Goal: Task Accomplishment & Management: Manage account settings

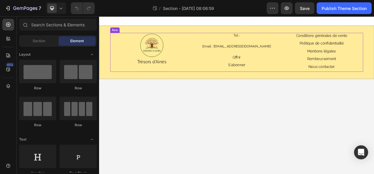
click at [245, 65] on div "Tél : Heading Email : tresorsdaines@gmail.com Heading Offrir Button S'abonner B…" at bounding box center [275, 63] width 107 height 50
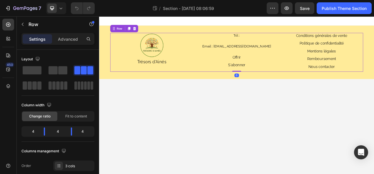
click at [281, 43] on h2 "Tél :" at bounding box center [275, 41] width 107 height 7
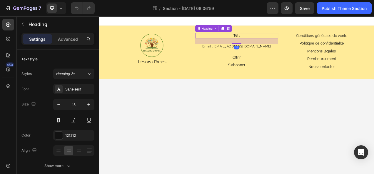
click at [286, 41] on h2 "Tél :" at bounding box center [275, 41] width 107 height 7
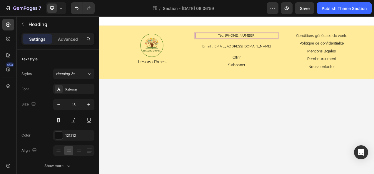
click at [306, 119] on body "Image Trésors d'Ainés Text Block Tél : 07 49 87 36 48 Heading 24 Email : tresor…" at bounding box center [275, 117] width 353 height 203
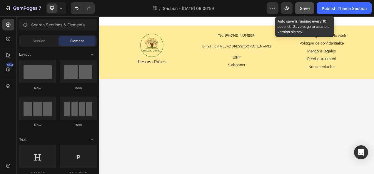
click at [306, 10] on span "Save" at bounding box center [305, 8] width 10 height 5
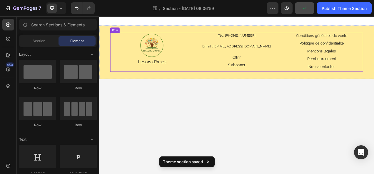
click at [167, 77] on span "Trésors d'Ainés" at bounding box center [166, 75] width 37 height 6
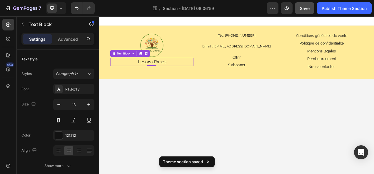
click at [191, 76] on p "Trésors d'Ainés" at bounding box center [166, 74] width 105 height 9
click at [194, 68] on div at bounding box center [166, 54] width 107 height 32
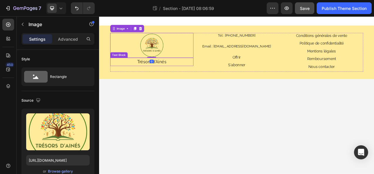
click at [192, 75] on p "Trésors d'Ainés" at bounding box center [166, 74] width 105 height 9
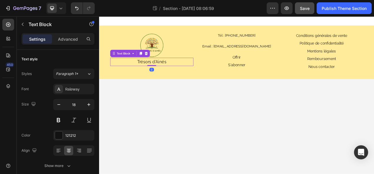
click at [197, 80] on div "Trésors d'Ainés" at bounding box center [166, 75] width 107 height 11
click at [203, 68] on div at bounding box center [166, 54] width 107 height 32
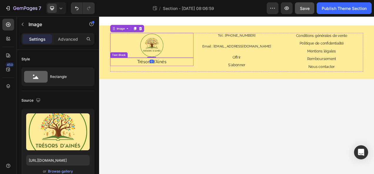
click at [207, 72] on p "Trésors d'Ainés" at bounding box center [166, 74] width 105 height 9
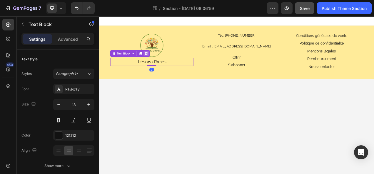
click at [159, 65] on icon at bounding box center [159, 64] width 5 height 5
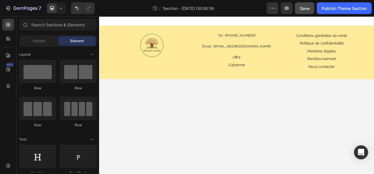
click at [213, 110] on body "Image Tél : 07 49 87 36 48 Heading Email : tresorsdaines@gmail.com Heading Offr…" at bounding box center [275, 117] width 353 height 203
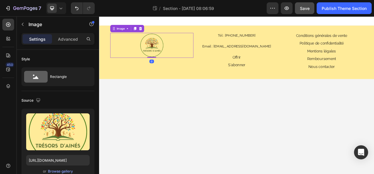
click at [165, 54] on img at bounding box center [166, 54] width 32 height 32
drag, startPoint x: 165, startPoint y: 68, endPoint x: 168, endPoint y: 77, distance: 9.2
click at [168, 77] on div at bounding box center [166, 77] width 12 height 2
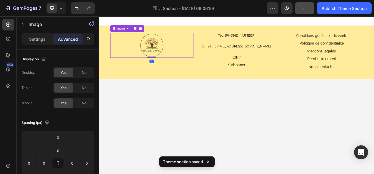
drag, startPoint x: 165, startPoint y: 77, endPoint x: 165, endPoint y: 61, distance: 16.2
click at [165, 61] on div "Image 0" at bounding box center [166, 54] width 107 height 32
type input "0"
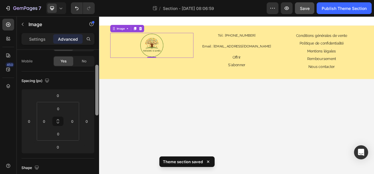
drag, startPoint x: 97, startPoint y: 54, endPoint x: 98, endPoint y: 74, distance: 20.0
click at [98, 73] on div at bounding box center [96, 90] width 3 height 51
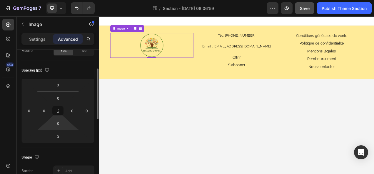
click at [61, 0] on html "7 Theme section / Section - Aug 26 08:06:59 Preview Save Publish Theme Section …" at bounding box center [187, 0] width 374 height 0
click at [60, 125] on input "0" at bounding box center [58, 123] width 12 height 9
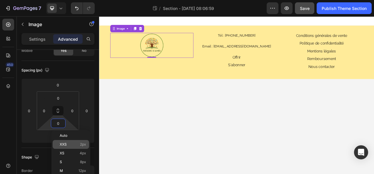
click at [85, 143] on span "2px" at bounding box center [83, 145] width 6 height 4
type input "2"
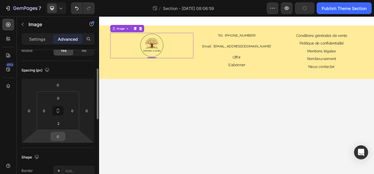
click at [58, 136] on input "0" at bounding box center [58, 136] width 12 height 9
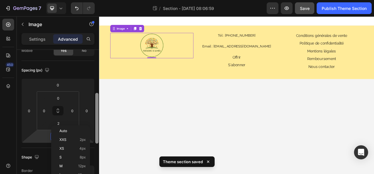
drag, startPoint x: 98, startPoint y: 111, endPoint x: 98, endPoint y: 119, distance: 7.9
click at [98, 118] on div at bounding box center [96, 118] width 3 height 51
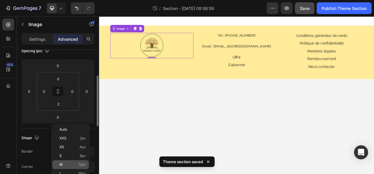
click at [80, 164] on span "12px" at bounding box center [82, 165] width 8 height 4
type input "12"
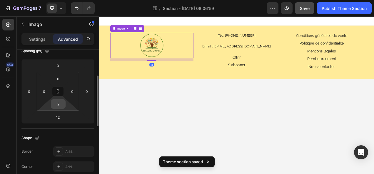
click at [58, 102] on input "2" at bounding box center [58, 104] width 12 height 9
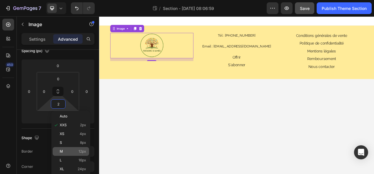
click at [81, 152] on span "12px" at bounding box center [82, 152] width 8 height 4
type input "12"
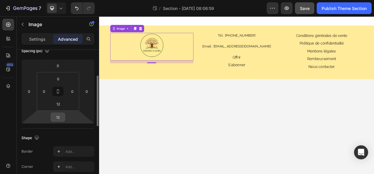
click at [58, 118] on input "12" at bounding box center [58, 117] width 12 height 9
type input "0"
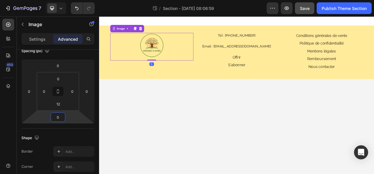
click at [150, 173] on body "Image 0 Tél : 07 49 87 36 48 Heading Email : tresorsdaines@gmail.com Heading Of…" at bounding box center [275, 117] width 353 height 203
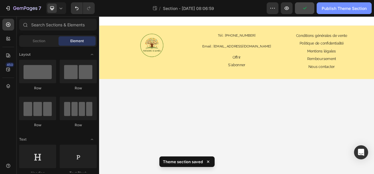
click at [322, 6] on div "Publish Theme Section" at bounding box center [343, 8] width 45 height 6
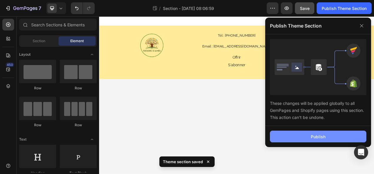
click at [307, 133] on button "Publish" at bounding box center [318, 137] width 96 height 12
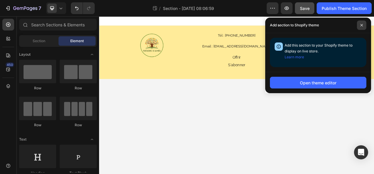
click at [361, 22] on span at bounding box center [361, 25] width 9 height 9
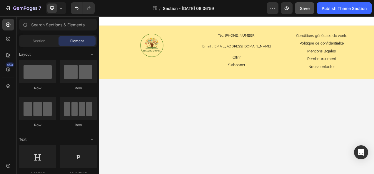
click at [170, 9] on span "Section - Aug 26 08:06:59" at bounding box center [188, 8] width 51 height 6
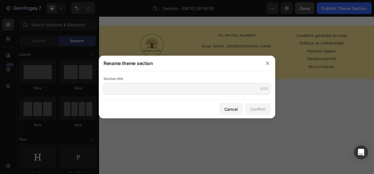
click at [267, 54] on div at bounding box center [187, 87] width 374 height 174
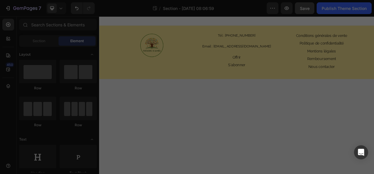
click at [314, 76] on div "S'abonner Button" at bounding box center [275, 78] width 107 height 7
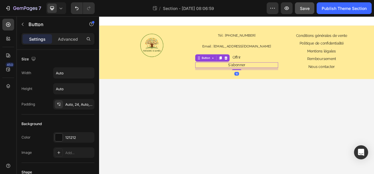
click at [373, 146] on body "Image Tél : 07 49 87 36 48 Heading Email : tresorsdaines@gmail.com Heading Offr…" at bounding box center [275, 117] width 353 height 203
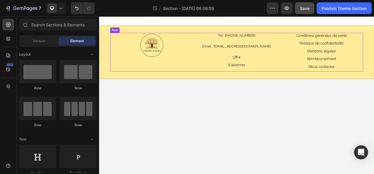
click at [259, 80] on link "S'abonner" at bounding box center [275, 79] width 36 height 6
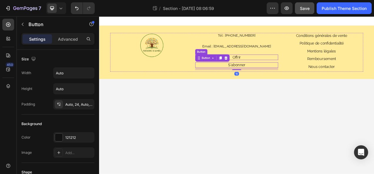
click at [287, 69] on link "Offrir" at bounding box center [275, 69] width 25 height 6
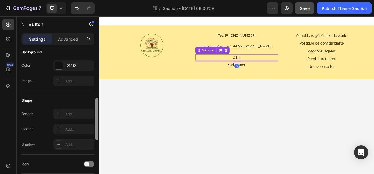
scroll to position [92, 0]
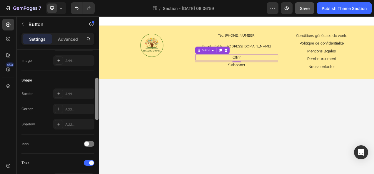
drag, startPoint x: 196, startPoint y: 95, endPoint x: 105, endPoint y: 162, distance: 112.7
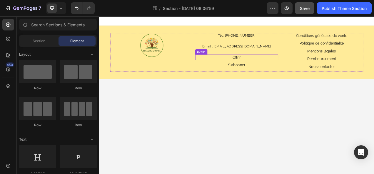
click at [264, 66] on div "Offrir Button" at bounding box center [275, 69] width 107 height 7
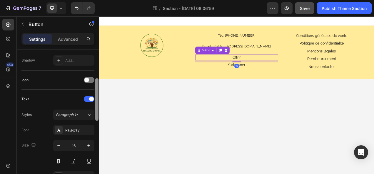
scroll to position [193, 0]
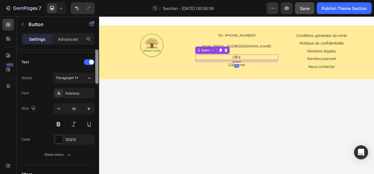
drag, startPoint x: 195, startPoint y: 100, endPoint x: 99, endPoint y: 180, distance: 124.9
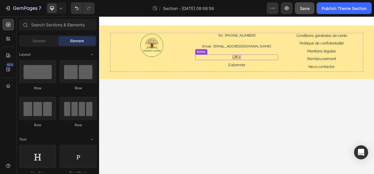
click at [271, 71] on p "Offrir" at bounding box center [275, 69] width 11 height 6
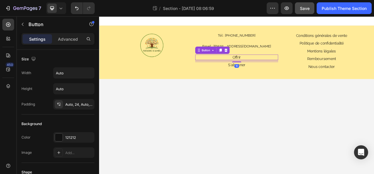
click at [259, 70] on div "Offrir Button 10" at bounding box center [275, 69] width 107 height 7
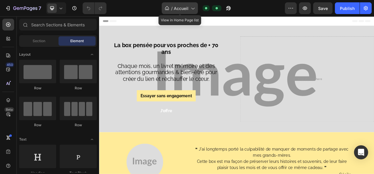
click at [177, 9] on span "Accueil" at bounding box center [181, 8] width 15 height 6
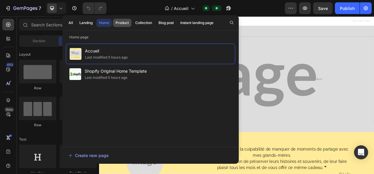
click at [132, 26] on button "Product" at bounding box center [143, 23] width 22 height 8
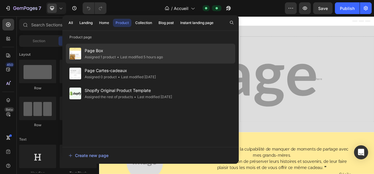
click at [113, 64] on div "Page Box Assigned 1 product • Last modified 5 hours ago" at bounding box center [150, 74] width 169 height 20
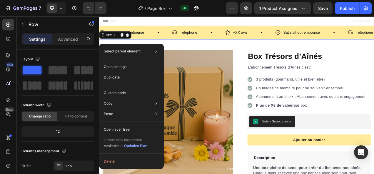
click at [167, 21] on div "Header" at bounding box center [275, 22] width 343 height 12
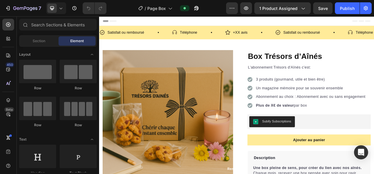
click at [167, 21] on div "Header" at bounding box center [275, 22] width 343 height 12
click at [231, 7] on icon "button" at bounding box center [232, 8] width 6 height 6
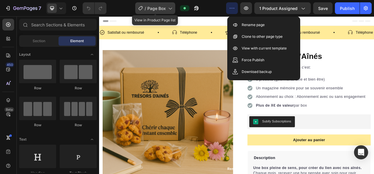
click at [163, 12] on div "/ Page Box" at bounding box center [155, 8] width 40 height 12
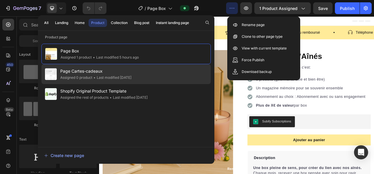
click at [108, 71] on span "Page Cartes-cadeaux" at bounding box center [95, 71] width 71 height 7
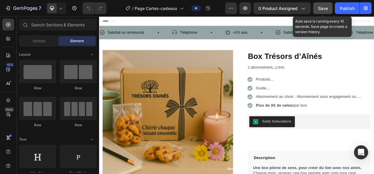
click at [318, 11] on div "Save" at bounding box center [323, 8] width 10 height 6
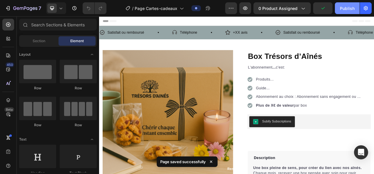
click at [342, 11] on div "Publish" at bounding box center [347, 8] width 15 height 6
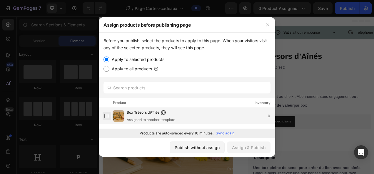
click at [109, 118] on label at bounding box center [106, 116] width 5 height 5
click at [243, 149] on div "Assign & Publish" at bounding box center [248, 148] width 33 height 6
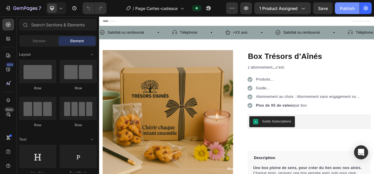
click at [347, 9] on div "Publish" at bounding box center [347, 8] width 15 height 6
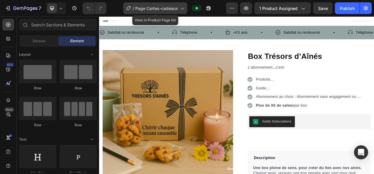
click at [181, 10] on icon at bounding box center [182, 8] width 6 height 6
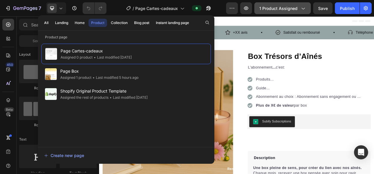
click at [283, 8] on span "1 product assigned" at bounding box center [278, 8] width 38 height 6
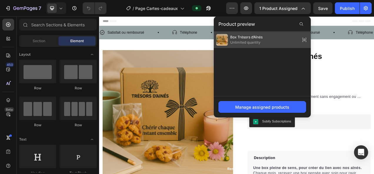
click at [246, 46] on div "Box Trésors d’Aînés Unlimited quantity" at bounding box center [262, 40] width 97 height 16
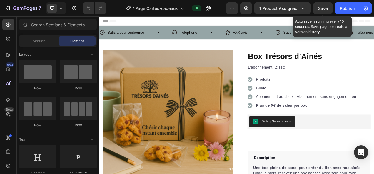
click at [322, 9] on span "Save" at bounding box center [323, 8] width 10 height 5
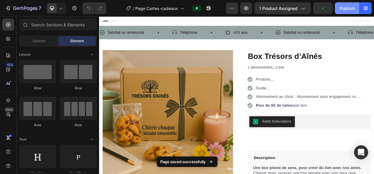
click at [344, 8] on div "Publish" at bounding box center [347, 8] width 15 height 6
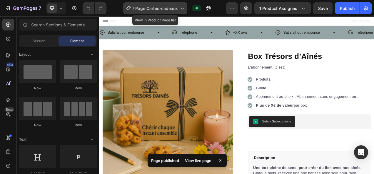
click at [169, 11] on span "Page Cartes-cadeaux" at bounding box center [156, 8] width 43 height 6
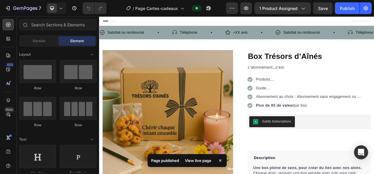
click at [263, 27] on div "Header" at bounding box center [275, 22] width 343 height 12
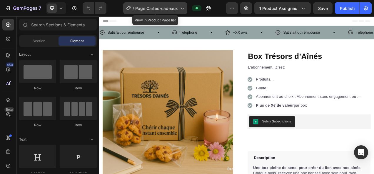
click at [165, 6] on span "Page Cartes-cadeaux" at bounding box center [156, 8] width 43 height 6
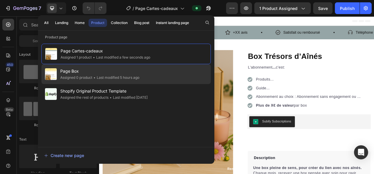
click at [118, 72] on span "Page Box" at bounding box center [99, 71] width 79 height 7
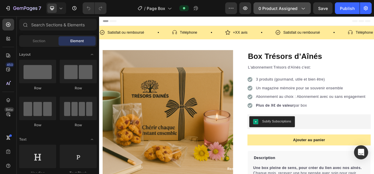
click at [274, 11] on span "0 product assigned" at bounding box center [277, 8] width 39 height 6
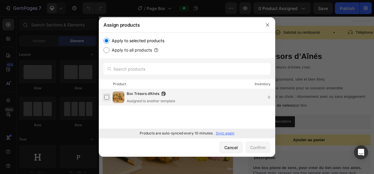
click at [107, 95] on label at bounding box center [106, 97] width 5 height 5
click at [256, 149] on div "Confirm" at bounding box center [257, 148] width 15 height 6
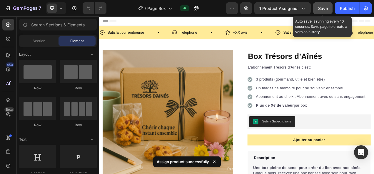
click at [321, 11] on button "Save" at bounding box center [322, 8] width 19 height 12
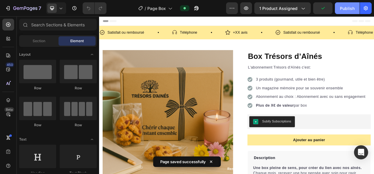
click at [351, 10] on div "Publish" at bounding box center [347, 8] width 15 height 6
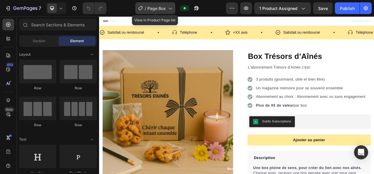
click at [154, 12] on div "/ Page Box" at bounding box center [155, 8] width 40 height 12
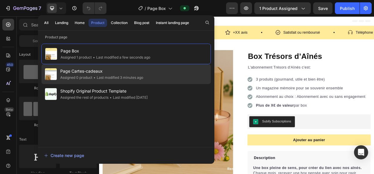
click at [103, 71] on span "Page Cartes-cadeaux" at bounding box center [101, 71] width 83 height 7
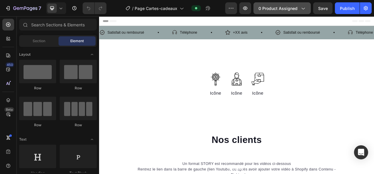
click at [280, 7] on span "0 product assigned" at bounding box center [277, 8] width 39 height 6
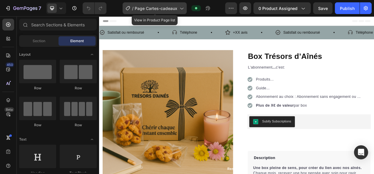
click at [151, 14] on div "/ Page Cartes-cadeaux" at bounding box center [154, 8] width 64 height 12
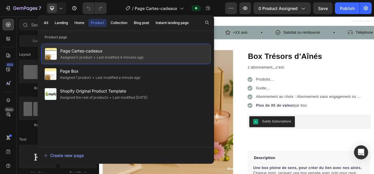
click at [89, 54] on span "Page Cartes-cadeaux" at bounding box center [101, 51] width 83 height 7
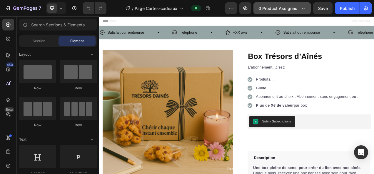
click at [278, 4] on button "0 product assigned" at bounding box center [281, 8] width 57 height 12
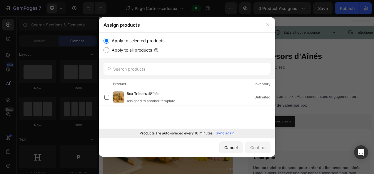
click at [119, 85] on div "Product" at bounding box center [119, 84] width 13 height 6
click at [123, 52] on label "Apply to all products" at bounding box center [130, 50] width 43 height 7
click at [109, 52] on input "Apply to all products" at bounding box center [106, 50] width 6 height 6
radio input "true"
click at [117, 40] on label "Apply to selected products" at bounding box center [136, 40] width 55 height 7
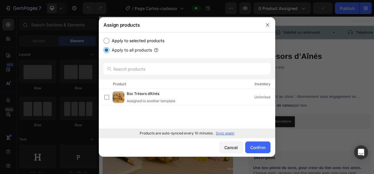
click at [109, 40] on input "Apply to selected products" at bounding box center [106, 41] width 6 height 6
radio input "true"
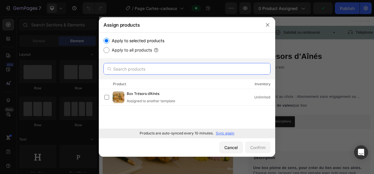
click at [119, 66] on input "text" at bounding box center [186, 69] width 167 height 12
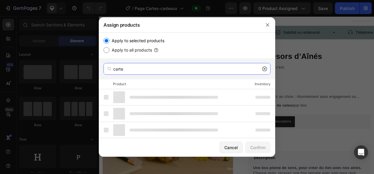
type input "carte"
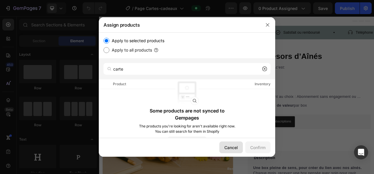
click at [228, 144] on button "Cancel" at bounding box center [231, 148] width 24 height 12
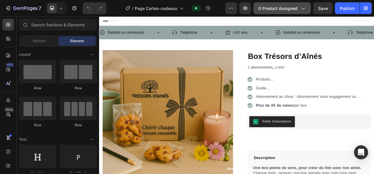
click at [266, 11] on span "0 product assigned" at bounding box center [277, 8] width 39 height 6
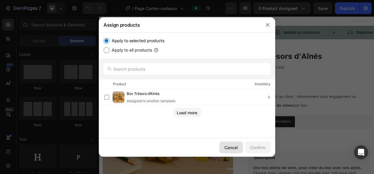
click at [227, 147] on div "Cancel" at bounding box center [231, 148] width 14 height 6
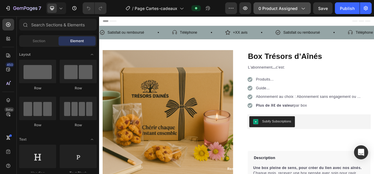
click at [281, 6] on span "0 product assigned" at bounding box center [277, 8] width 39 height 6
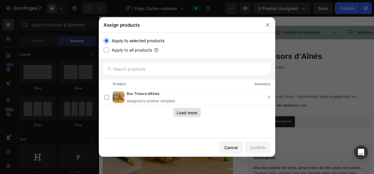
click at [193, 113] on div "Load more" at bounding box center [187, 113] width 21 height 6
click at [193, 113] on div "Carte cadeau Unlimited" at bounding box center [201, 114] width 148 height 6
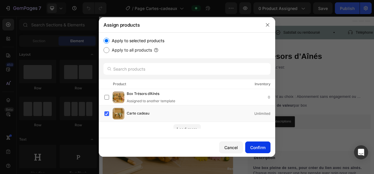
click at [257, 147] on div "Confirm" at bounding box center [257, 148] width 15 height 6
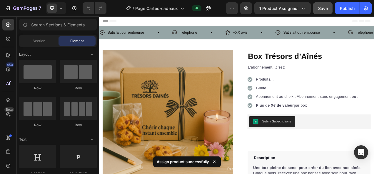
click at [332, 7] on button "Save" at bounding box center [322, 8] width 19 height 12
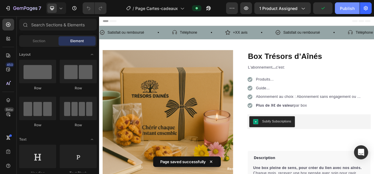
click at [343, 6] on div "Publish" at bounding box center [347, 8] width 15 height 6
